Goal: Navigation & Orientation: Find specific page/section

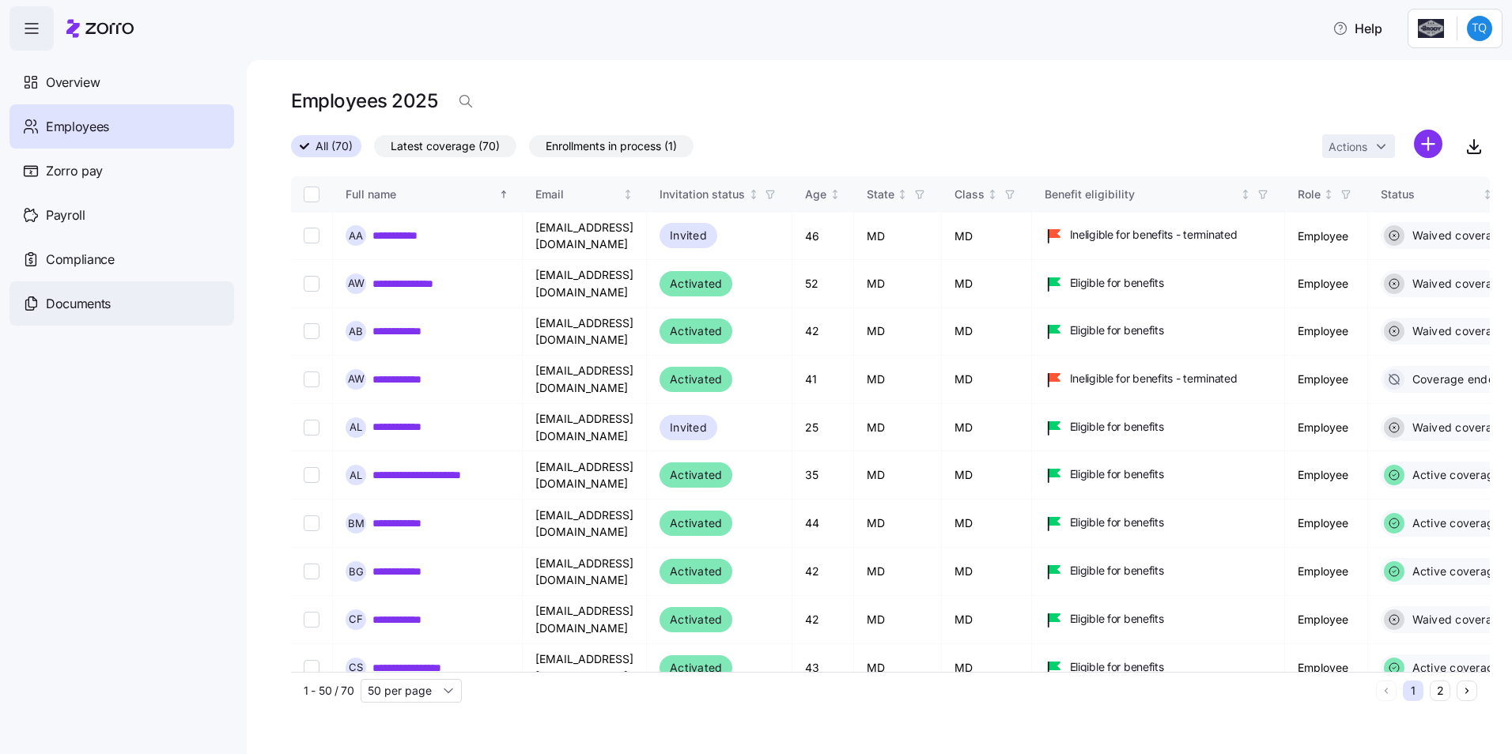
click at [81, 304] on span "Documents" at bounding box center [78, 304] width 65 height 20
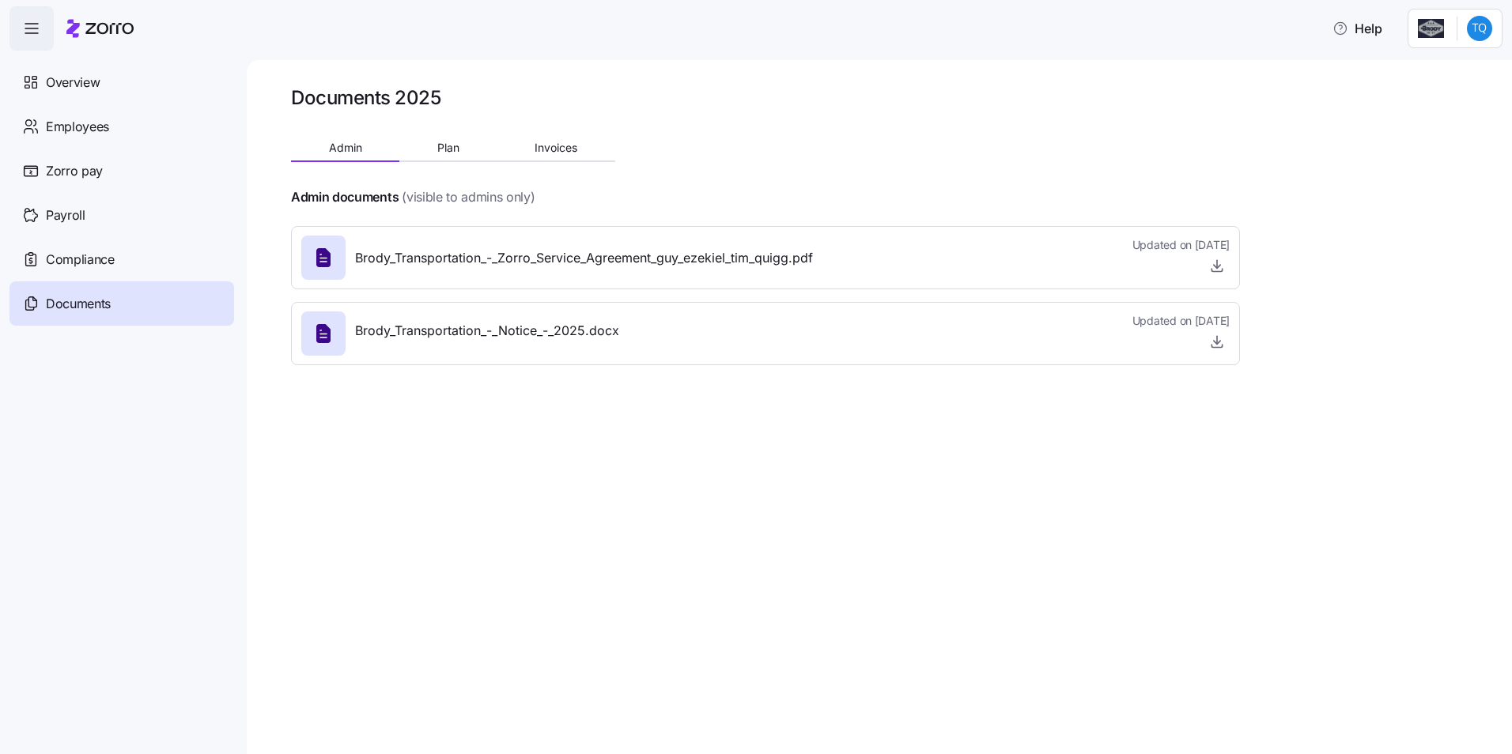
click at [36, 40] on span "button" at bounding box center [31, 28] width 43 height 43
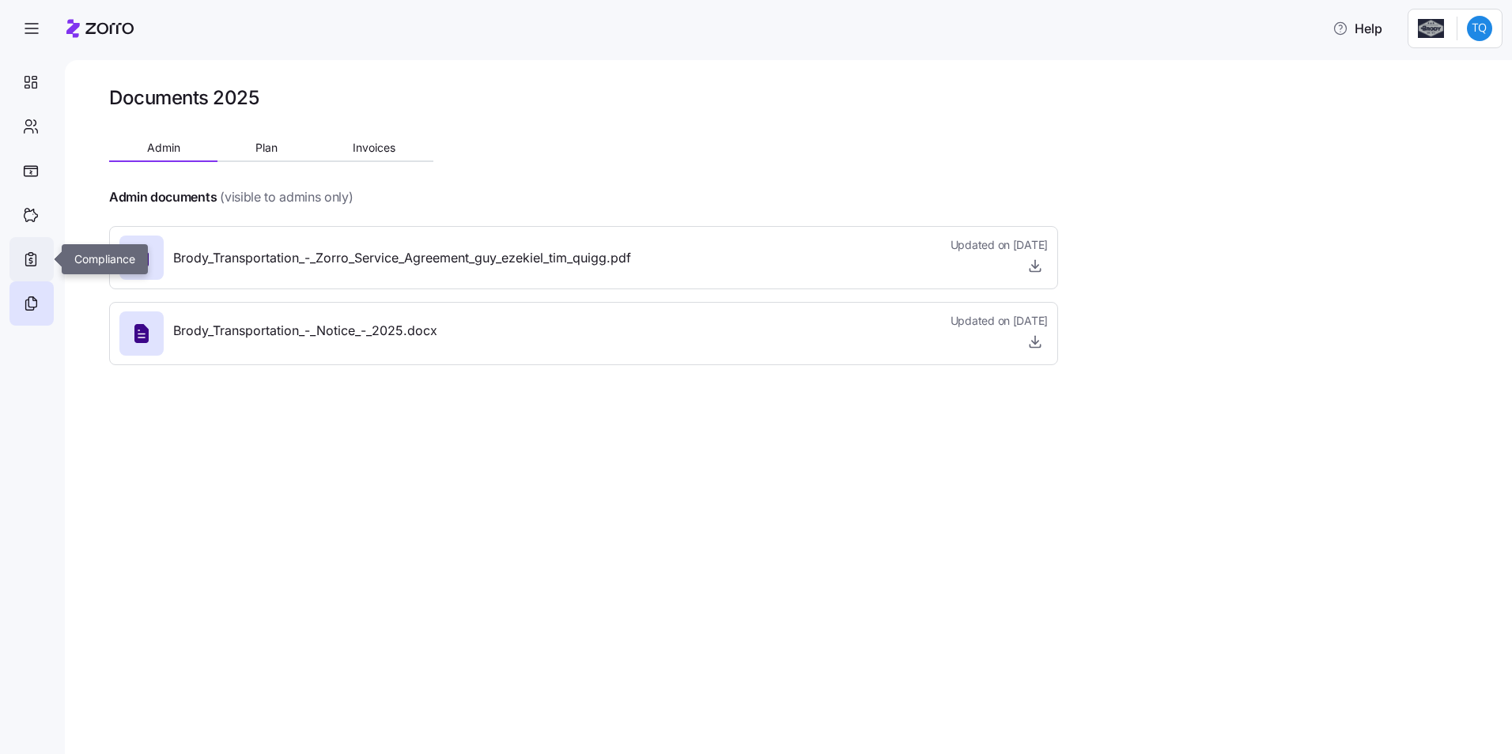
click at [26, 262] on icon at bounding box center [31, 261] width 10 height 12
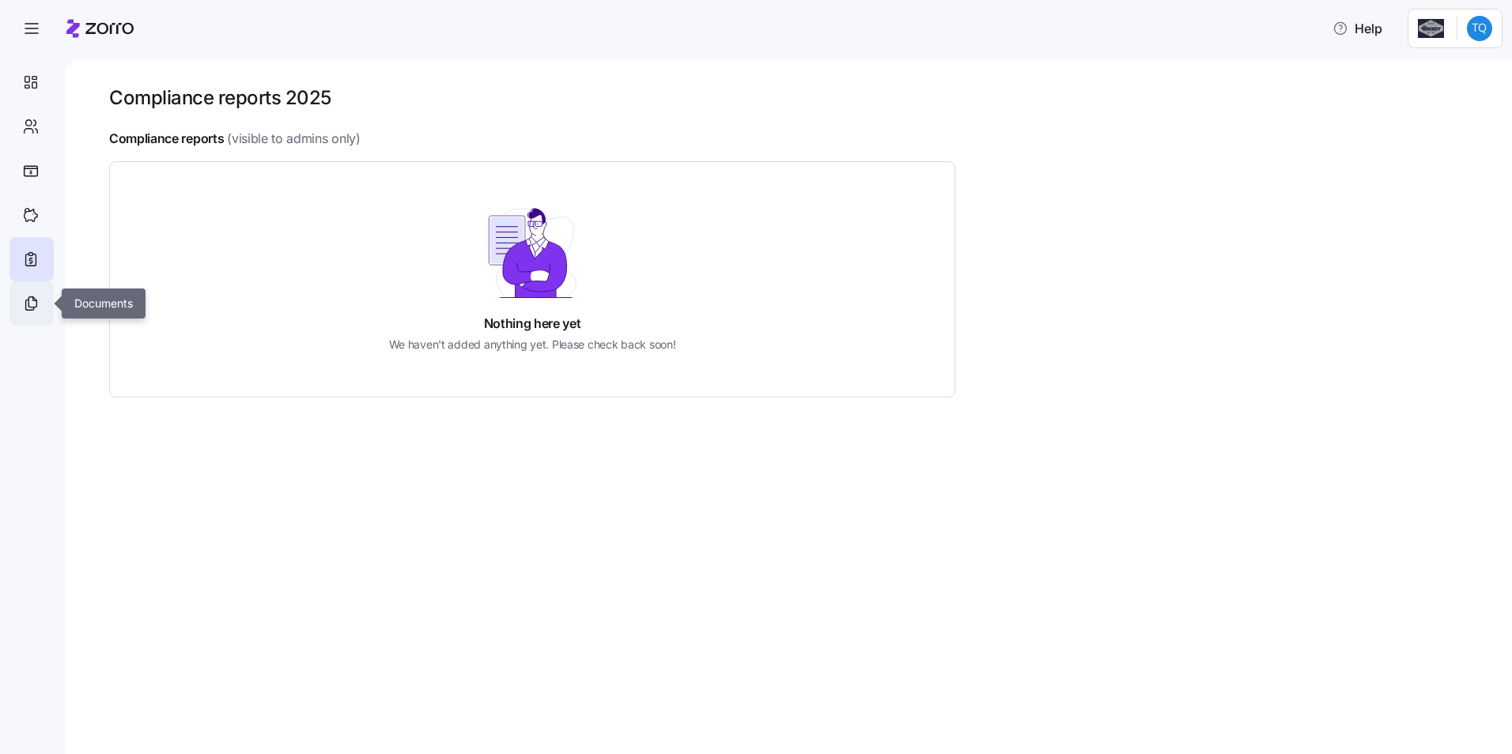
click at [32, 298] on icon at bounding box center [30, 303] width 17 height 19
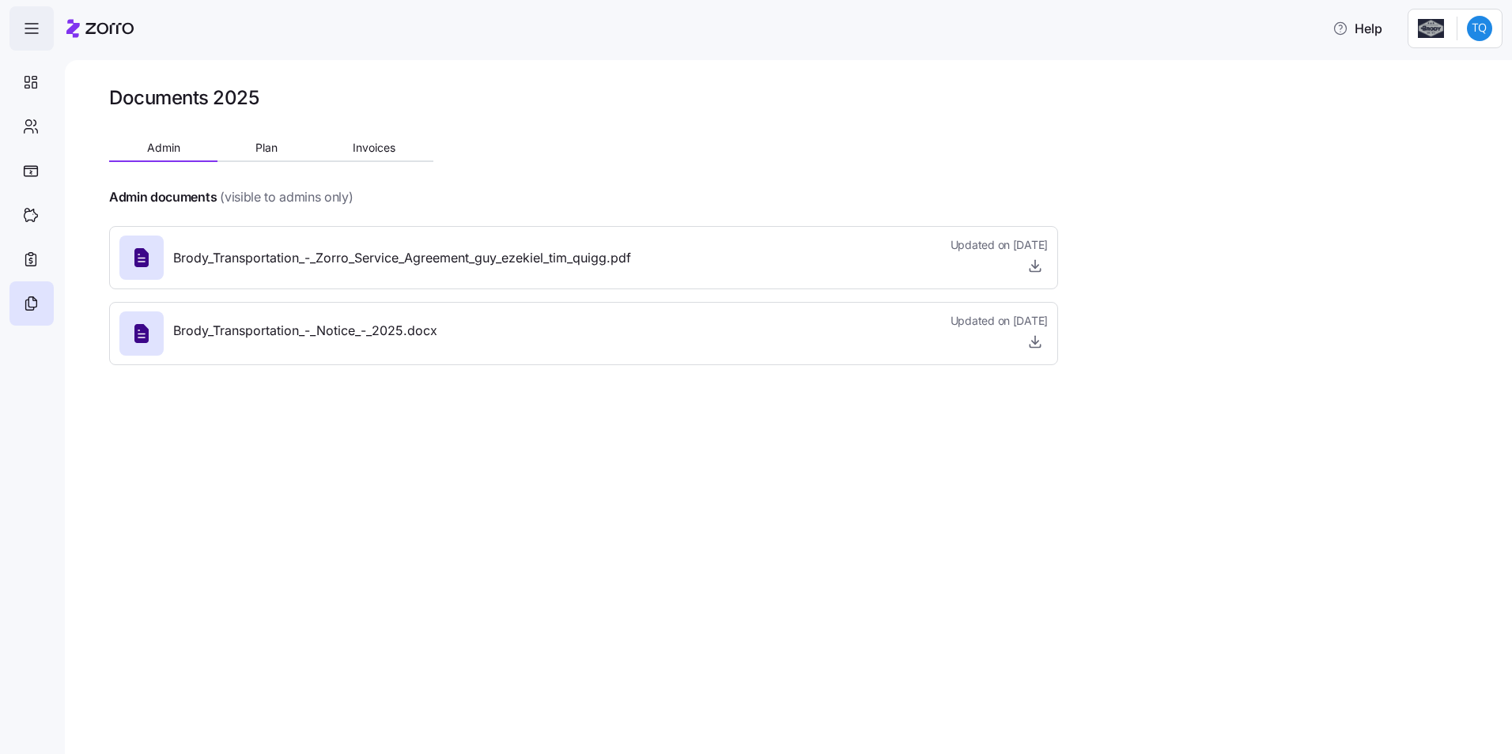
click at [27, 32] on icon "button" at bounding box center [31, 28] width 19 height 19
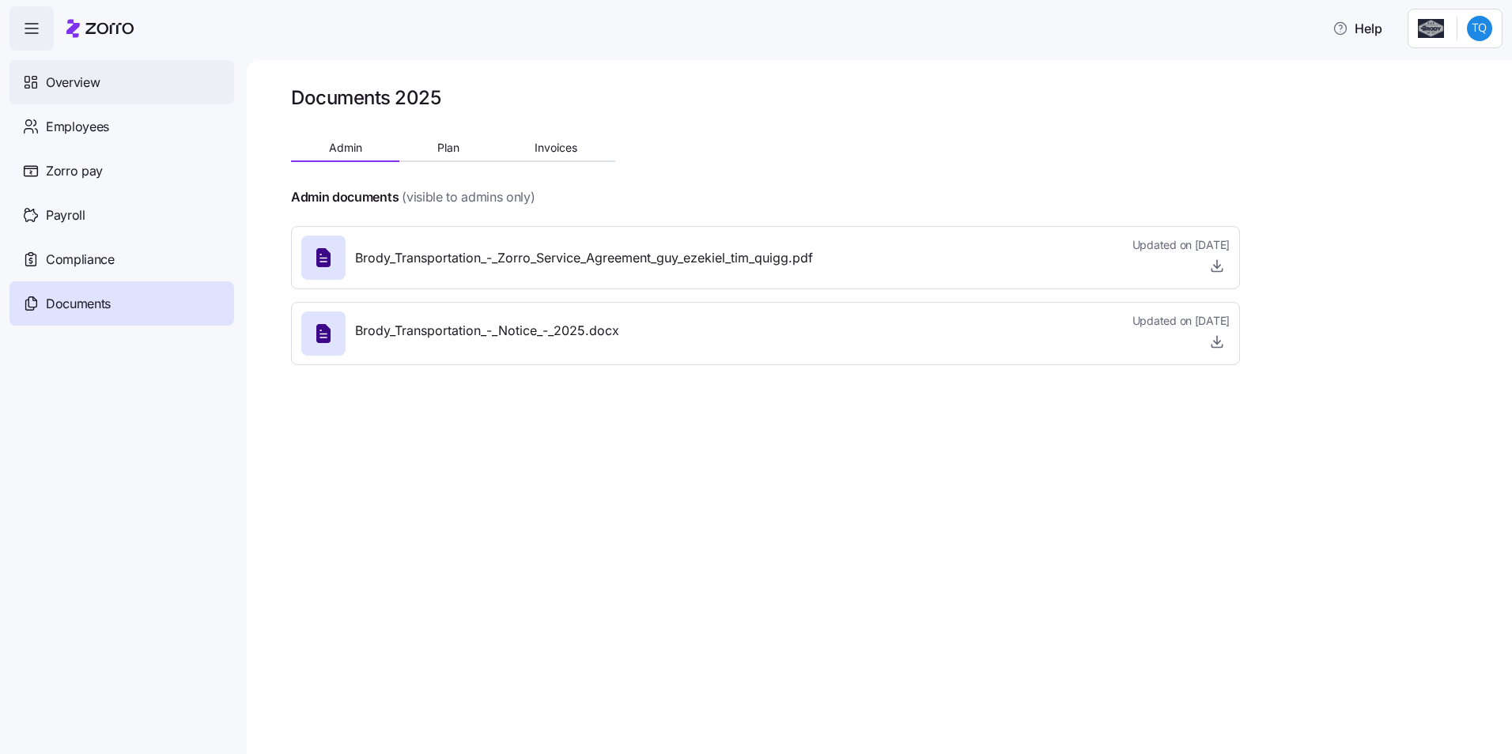
click at [89, 85] on span "Overview" at bounding box center [73, 83] width 54 height 20
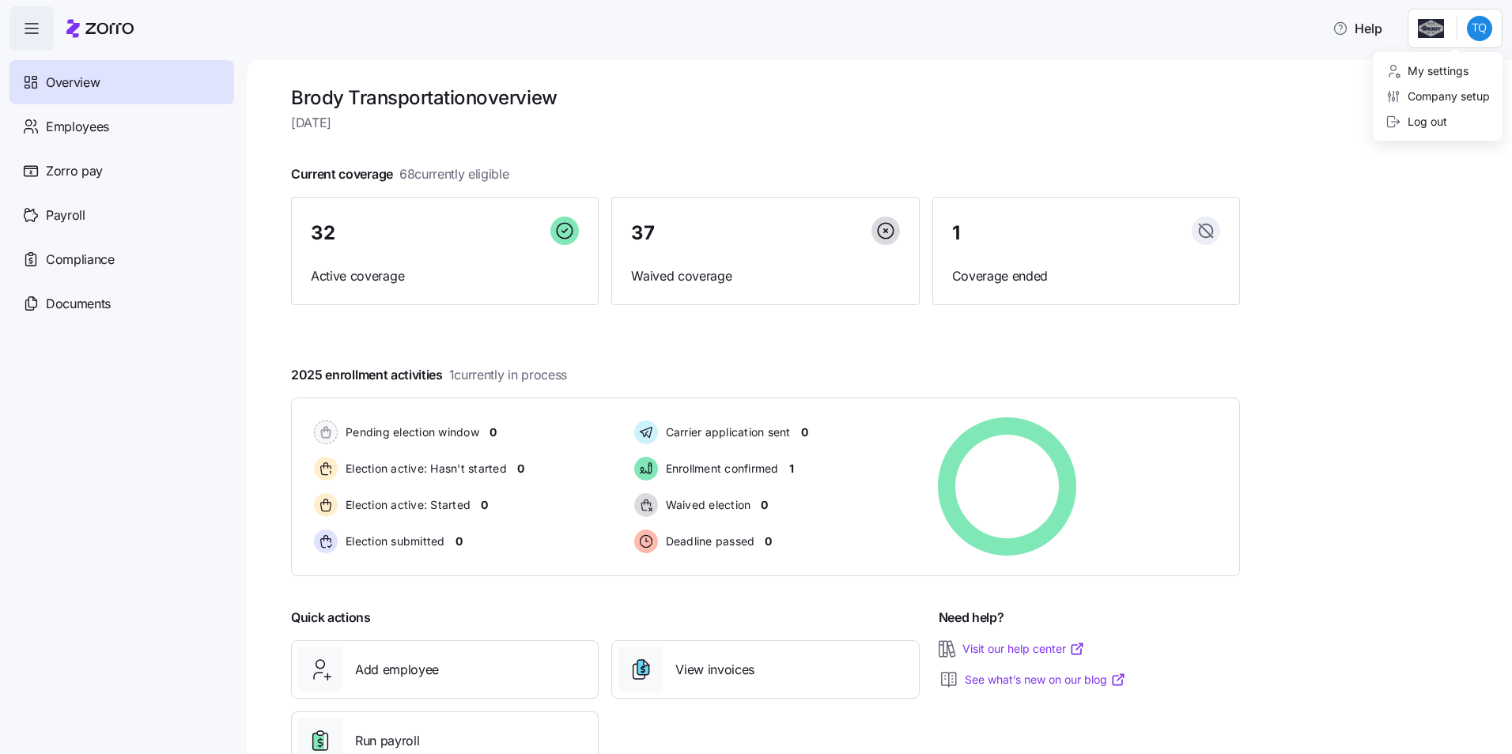
click at [1471, 19] on html "Help Overview Employees Zorro pay Payroll Compliance Documents Brody Transporta…" at bounding box center [756, 372] width 1512 height 745
click at [1417, 125] on div "Log out" at bounding box center [1416, 121] width 62 height 17
